Goal: Information Seeking & Learning: Obtain resource

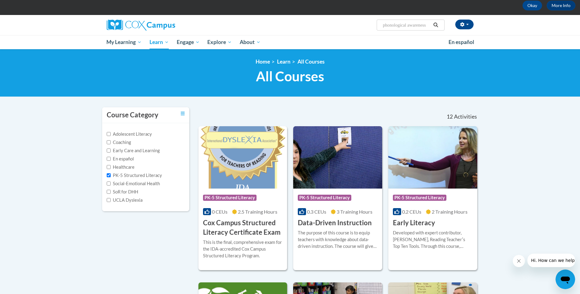
scroll to position [31, 0]
click at [436, 26] on icon "Search" at bounding box center [436, 25] width 6 height 5
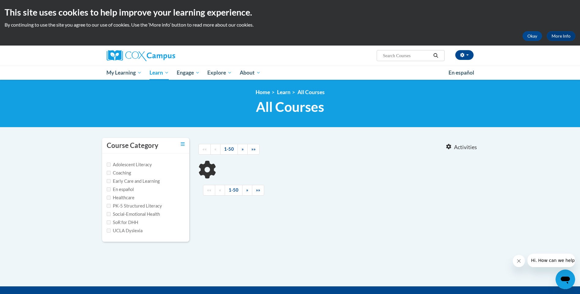
type input "phonological awareness"
click at [428, 58] on input "phonological awareness" at bounding box center [406, 55] width 49 height 7
click at [434, 56] on icon "Search" at bounding box center [436, 55] width 6 height 5
click at [424, 56] on input "Search..." at bounding box center [406, 55] width 49 height 7
type input "phonological awareness"
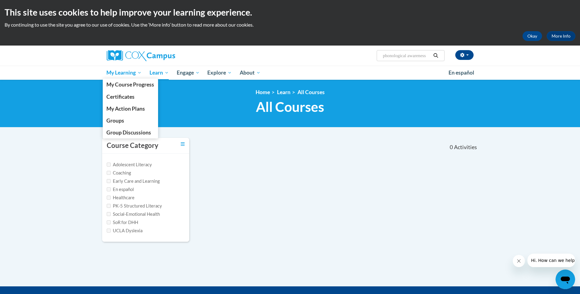
click at [116, 72] on span "My Learning" at bounding box center [123, 72] width 35 height 7
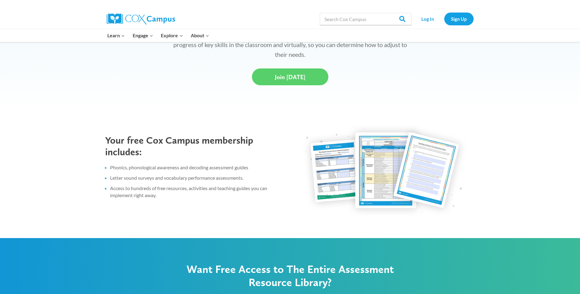
scroll to position [183, 0]
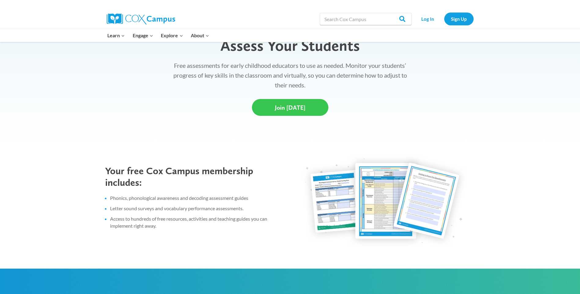
click at [275, 107] on link "Join Today" at bounding box center [290, 107] width 76 height 17
click at [423, 15] on link "Log In" at bounding box center [428, 19] width 27 height 13
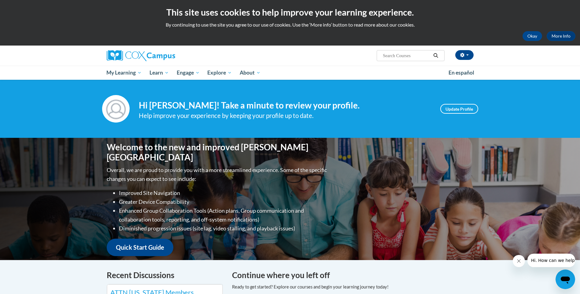
click at [385, 56] on input "Search..." at bounding box center [406, 55] width 49 height 7
type input "read from the start"
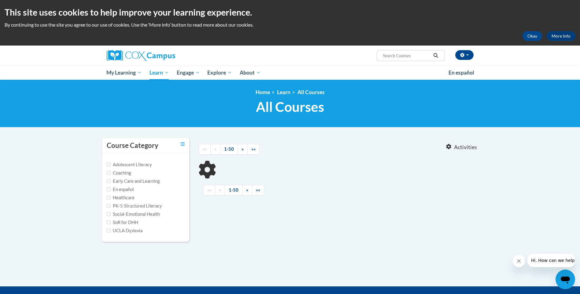
type input "read from the start"
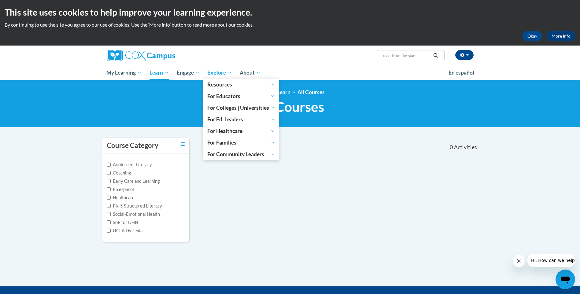
click at [223, 72] on span "Explore" at bounding box center [219, 72] width 24 height 7
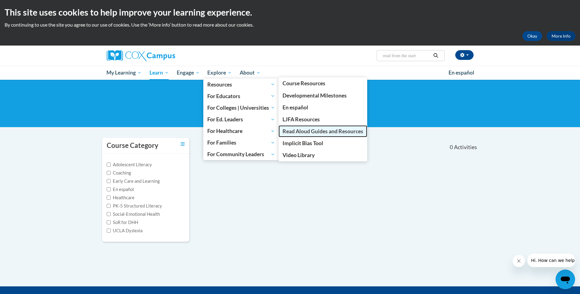
click at [327, 131] on span "Read Aloud Guides and Resources" at bounding box center [323, 131] width 81 height 6
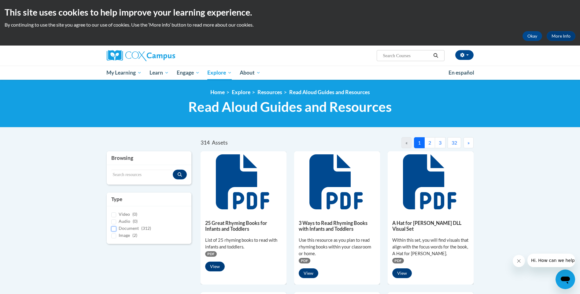
click at [115, 228] on input "Document (312)" at bounding box center [113, 229] width 5 height 5
checkbox input "true"
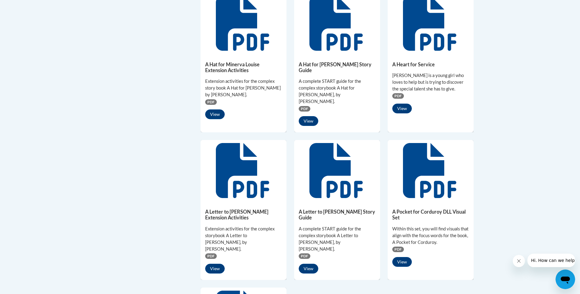
scroll to position [116, 0]
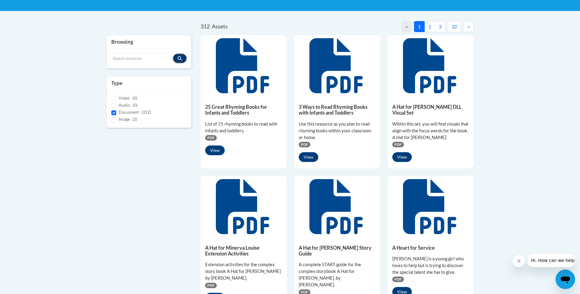
click at [178, 58] on icon "Search resources" at bounding box center [180, 58] width 4 height 4
click at [426, 24] on button "2" at bounding box center [429, 26] width 11 height 11
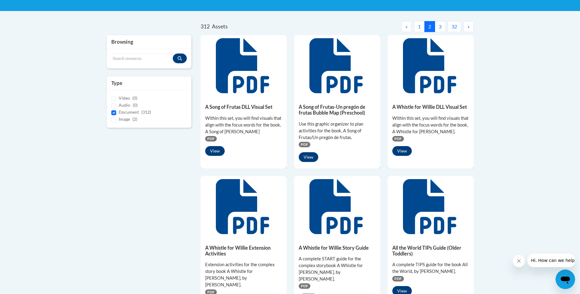
scroll to position [0, 0]
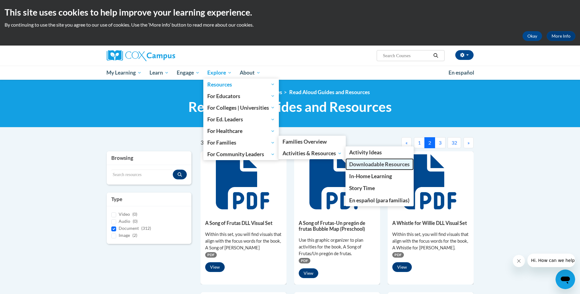
click at [370, 162] on span "Downloadable Resources" at bounding box center [379, 164] width 61 height 6
